Goal: Information Seeking & Learning: Find specific fact

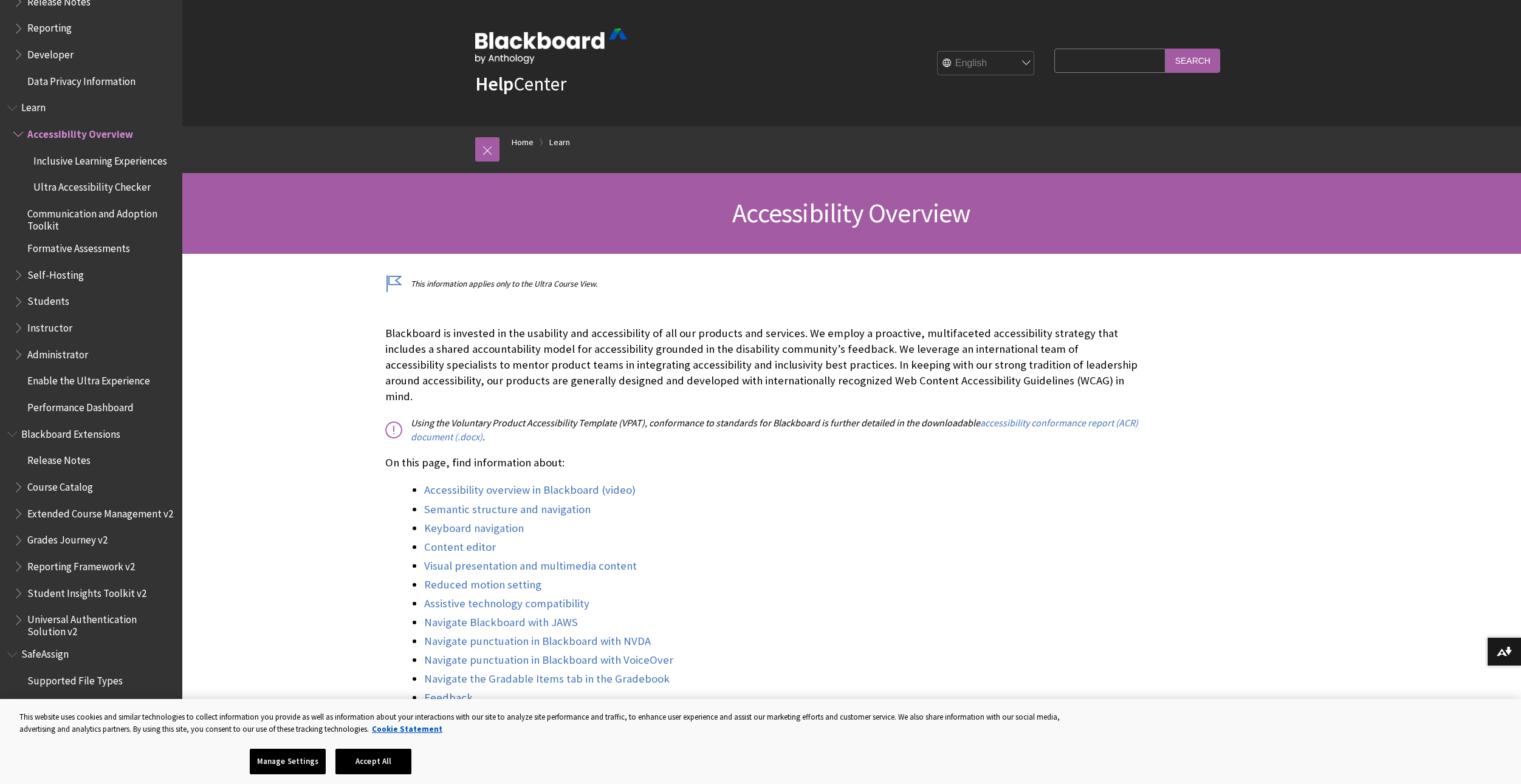
click at [1115, 58] on input "Search Query" at bounding box center [1110, 60] width 111 height 24
type input "how to find lakeland mail"
click at [1166, 48] on input "Search" at bounding box center [1193, 60] width 54 height 24
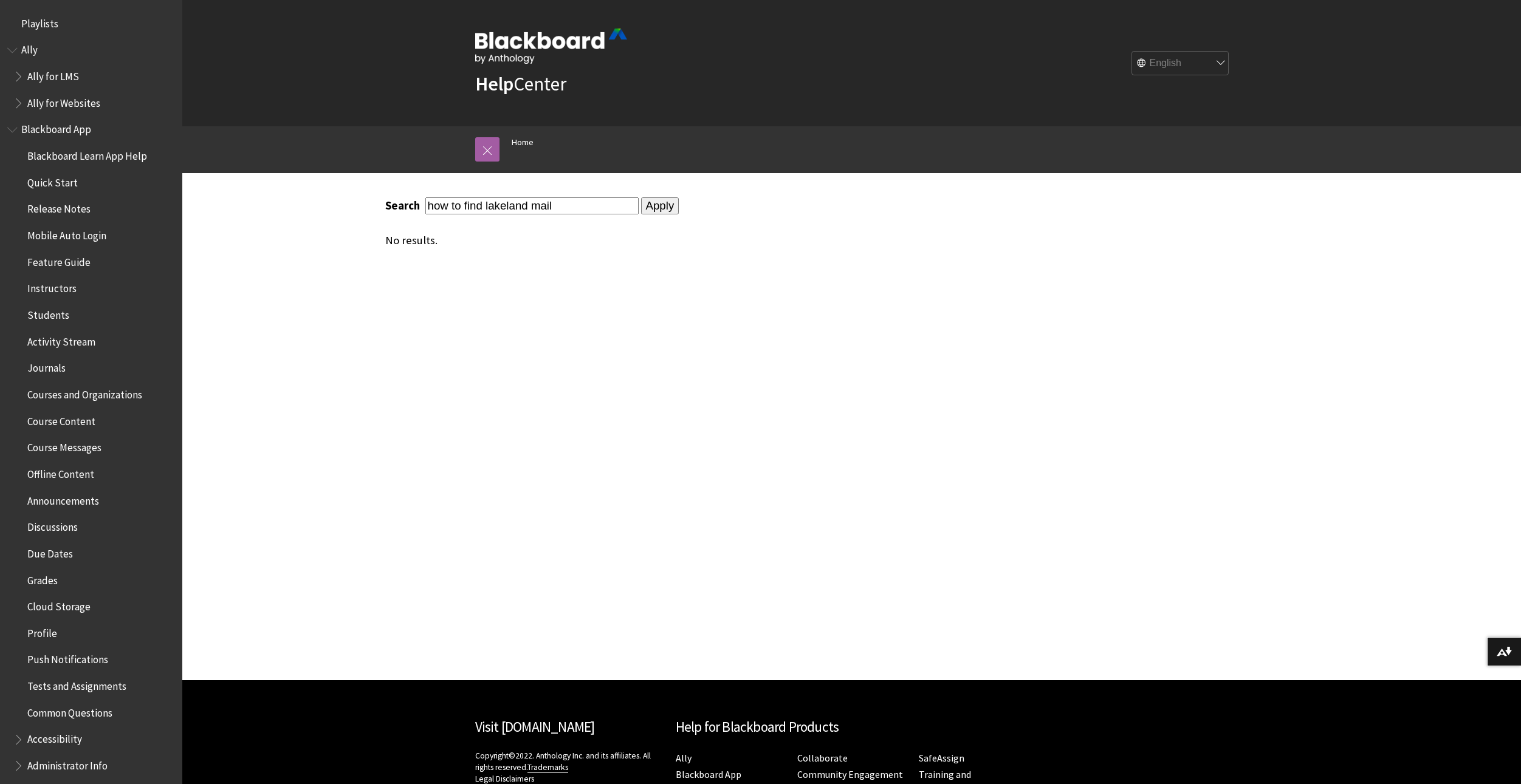
click at [557, 211] on input "how to find lakeland mail" at bounding box center [532, 205] width 213 height 16
drag, startPoint x: 494, startPoint y: 207, endPoint x: 520, endPoint y: 202, distance: 26.5
click at [520, 202] on input "how to find lakeland mail" at bounding box center [532, 205] width 213 height 16
drag, startPoint x: 524, startPoint y: 202, endPoint x: 486, endPoint y: 204, distance: 38.1
click at [486, 204] on input "how to find lakeland mail" at bounding box center [532, 205] width 213 height 16
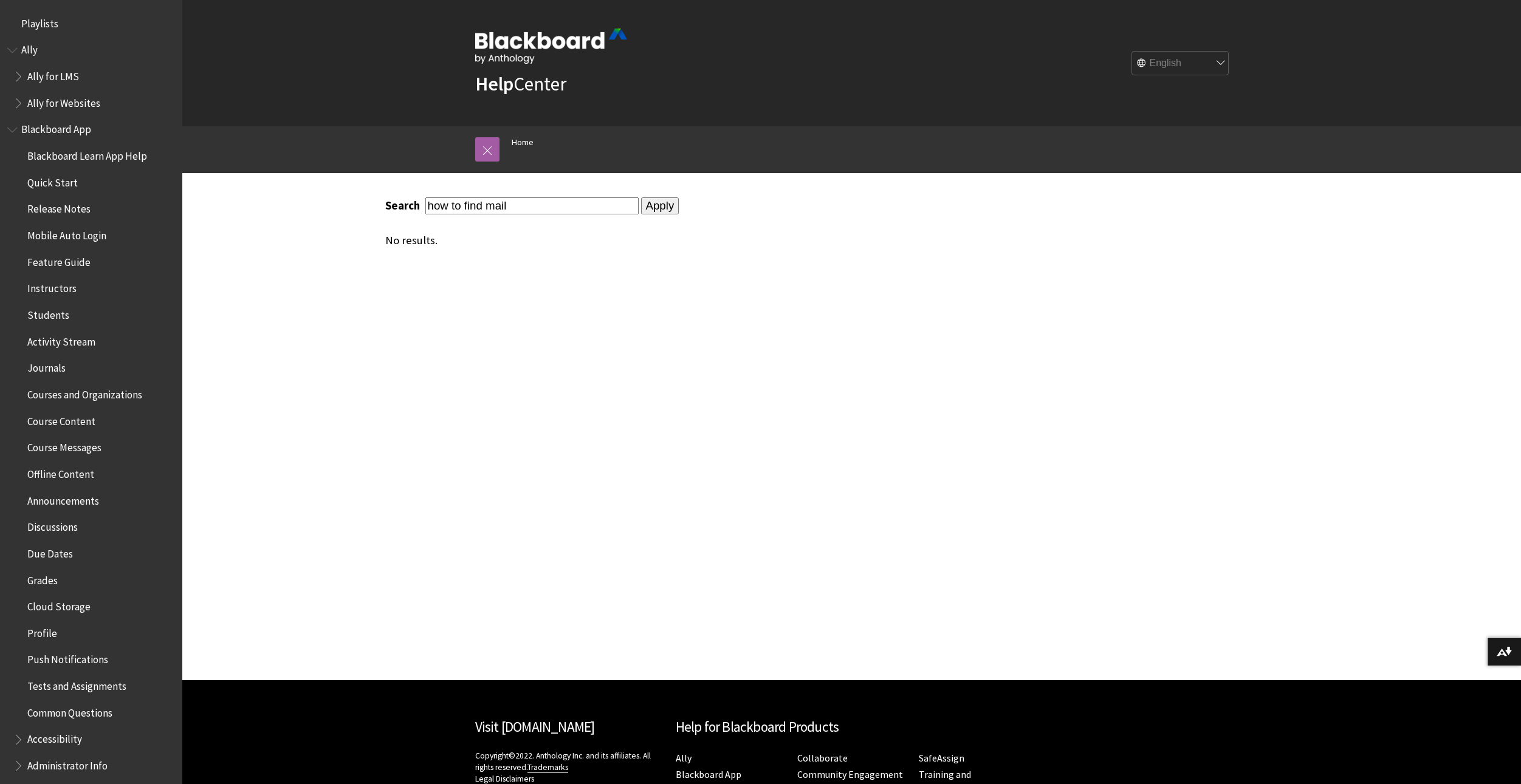
type input "how to find mail"
click at [641, 210] on input "Apply" at bounding box center [660, 206] width 38 height 17
click at [642, 205] on input "Apply" at bounding box center [660, 206] width 38 height 17
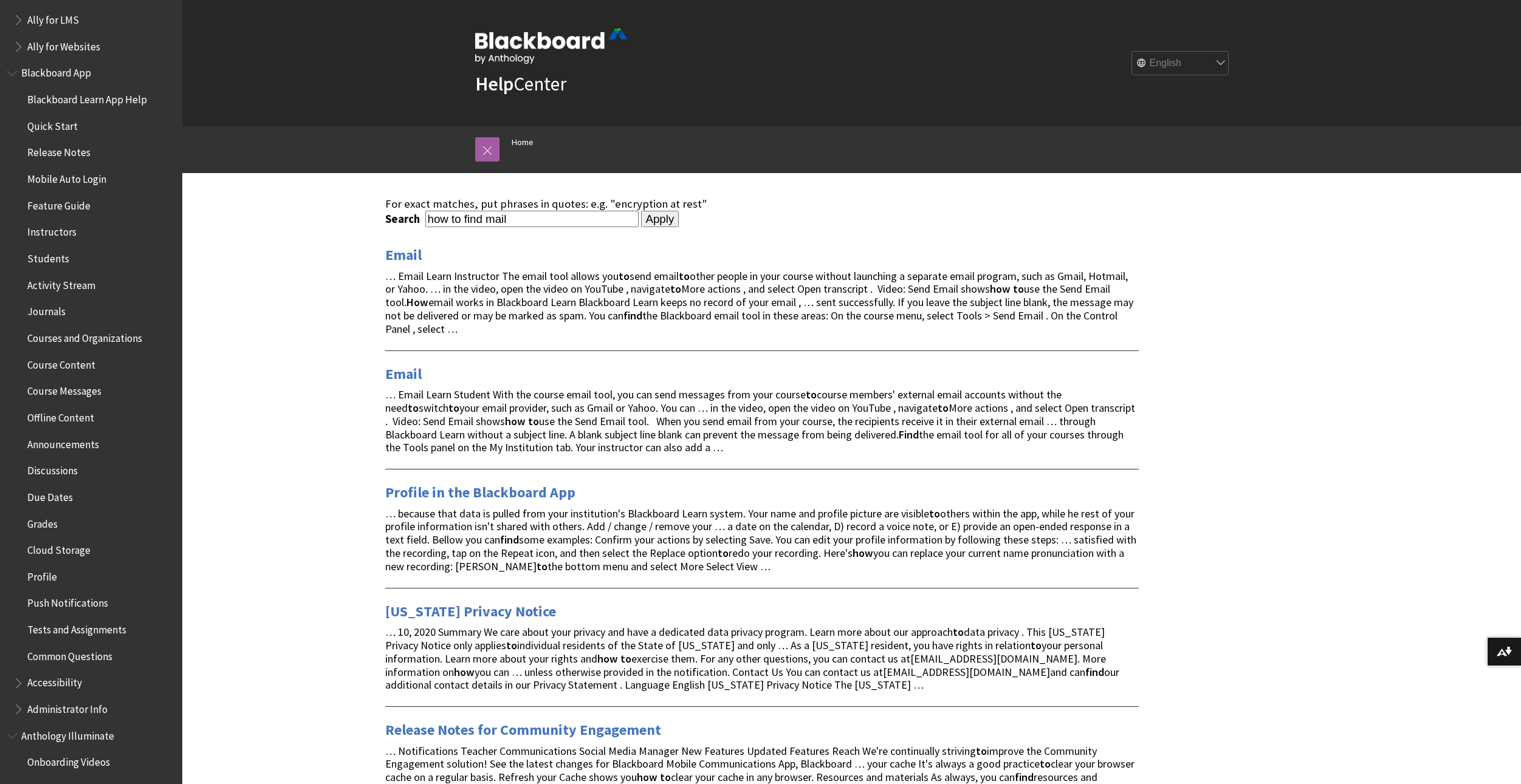
scroll to position [61, 0]
click at [48, 566] on span "Profile" at bounding box center [42, 570] width 30 height 16
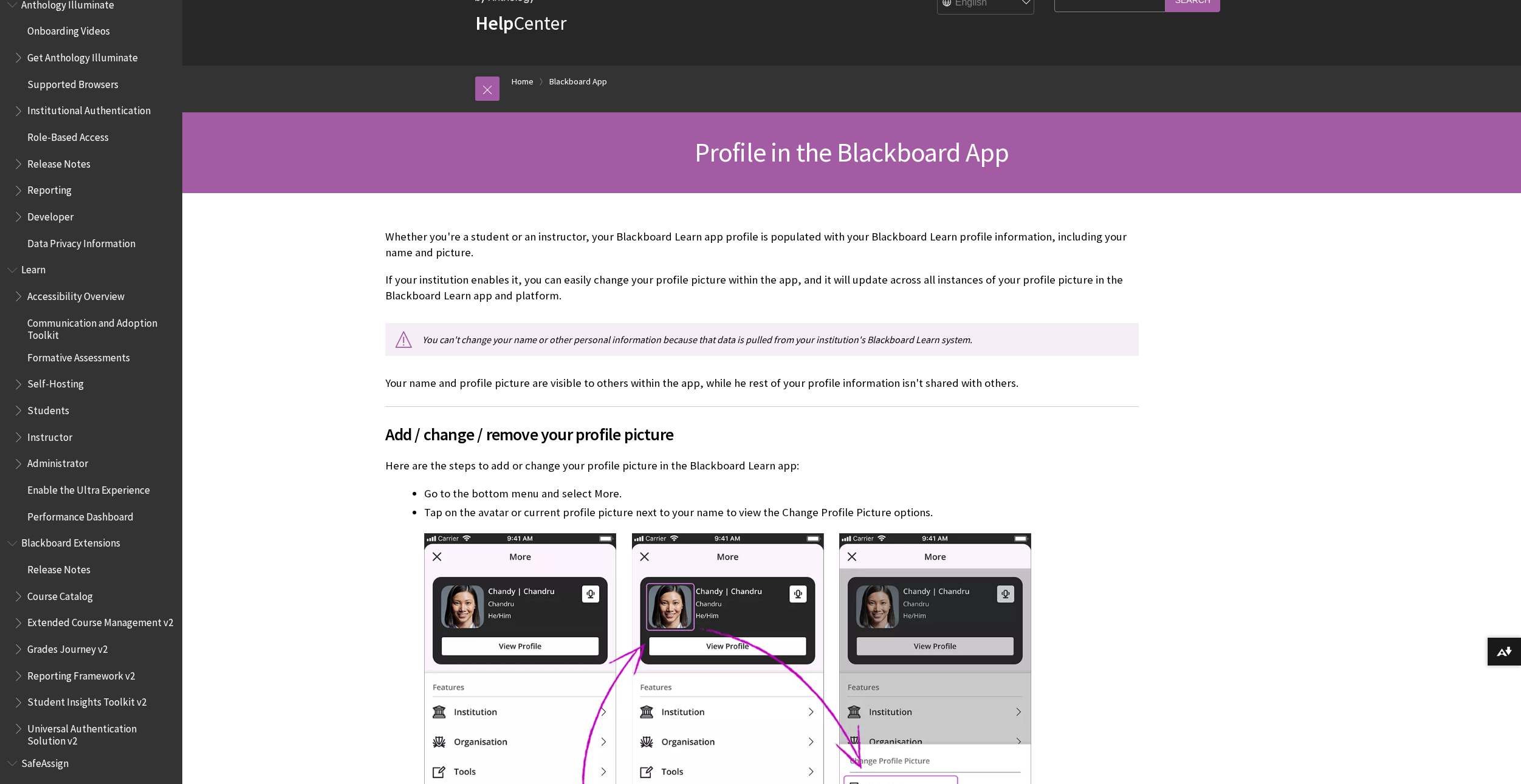
scroll to position [783, 0]
click at [21, 463] on span "Book outline for Blackboard Learn Help" at bounding box center [19, 466] width 13 height 15
click at [31, 498] on span "Book outline for Blackboard Learn Help" at bounding box center [25, 492] width 13 height 15
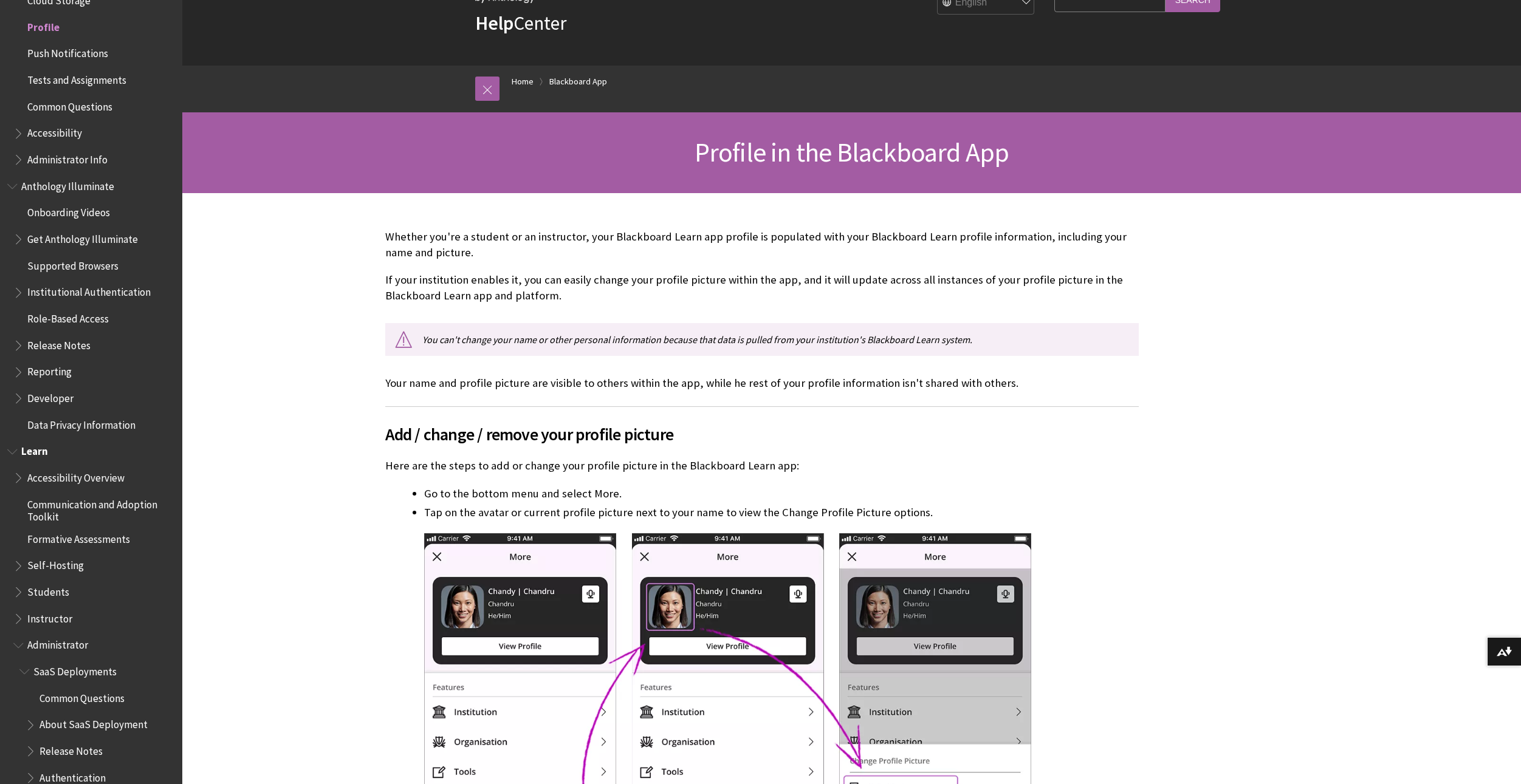
scroll to position [601, 0]
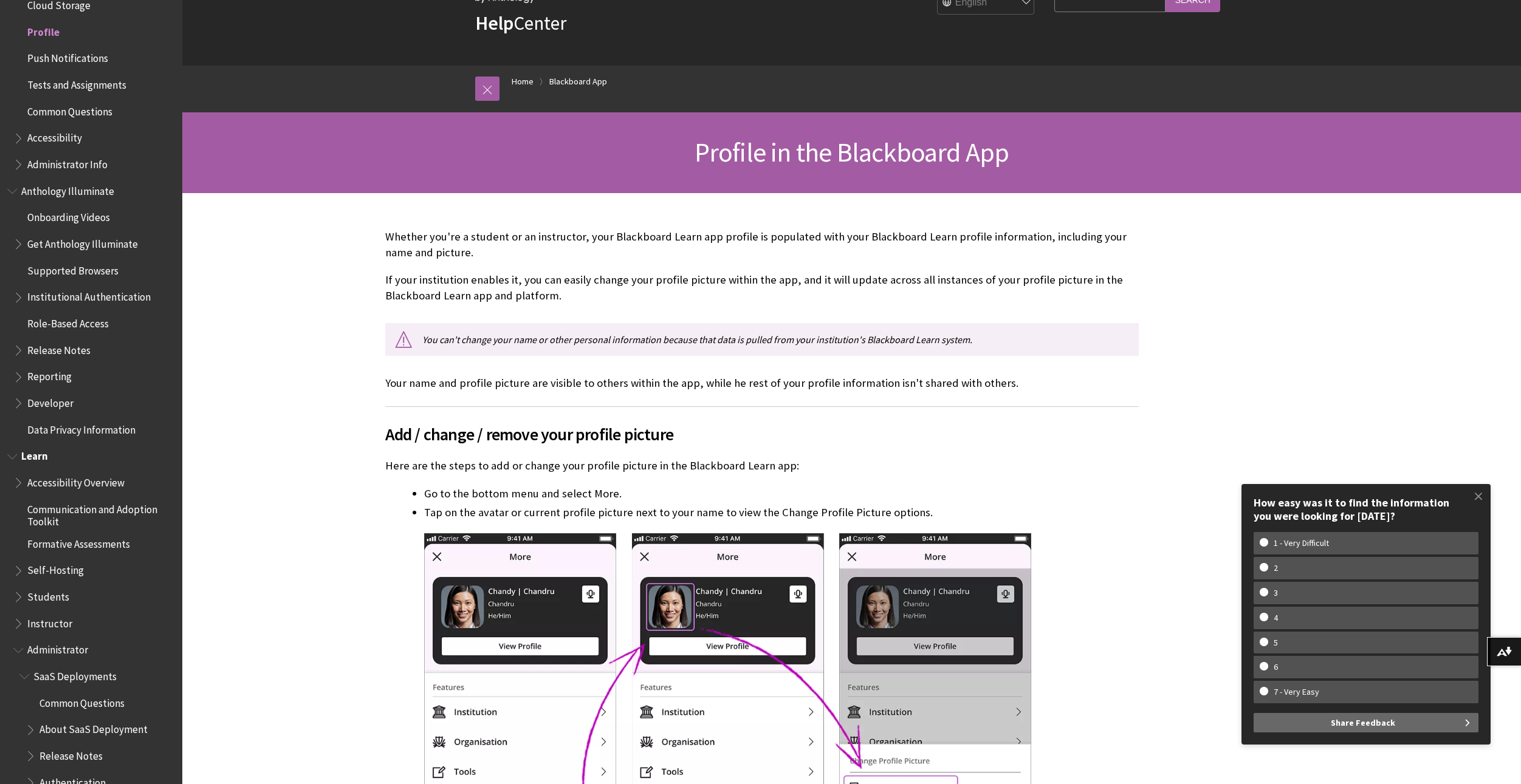
click at [84, 505] on span "Communication and Adoption Toolkit" at bounding box center [101, 513] width 147 height 28
